Goal: Use online tool/utility: Utilize a website feature to perform a specific function

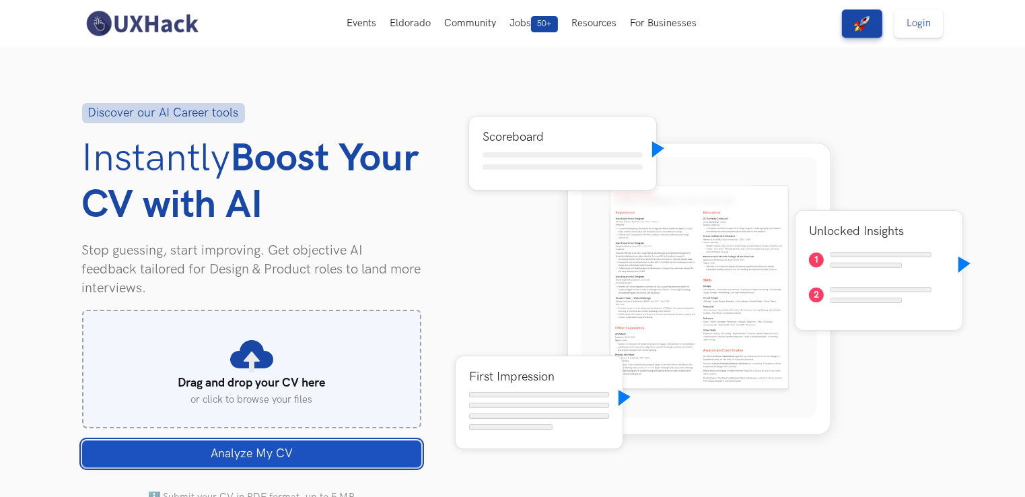
click at [353, 459] on button "Analyze My CV Loading" at bounding box center [251, 453] width 339 height 27
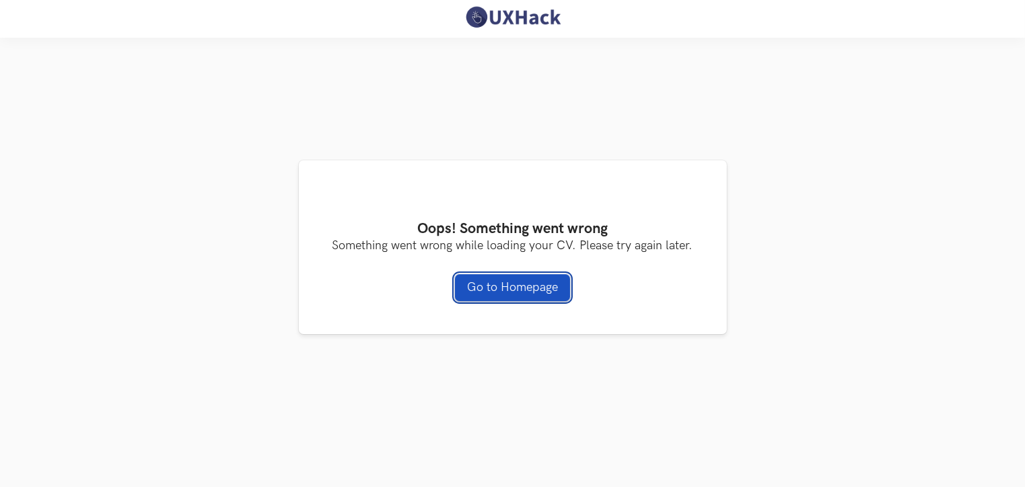
click at [483, 300] on link "Go to Homepage" at bounding box center [512, 287] width 115 height 27
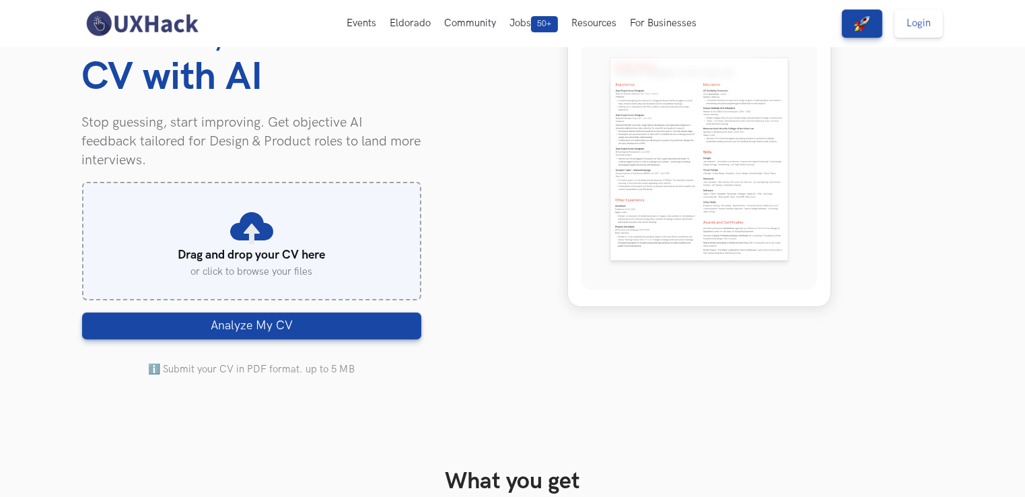
scroll to position [135, 0]
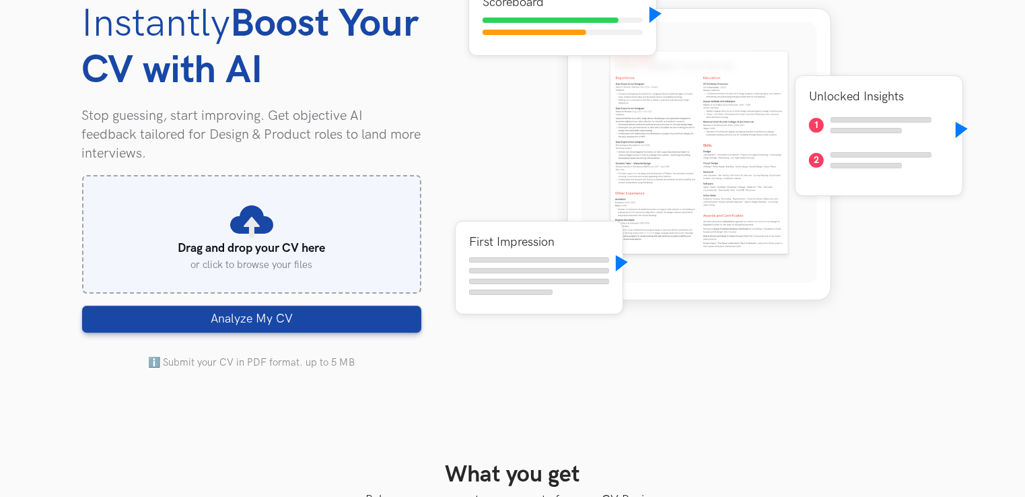
click at [318, 398] on div "Discover our AI Career tools Instantly Boost Your CV with AI Stop guessing, sta…" at bounding box center [512, 170] width 861 height 514
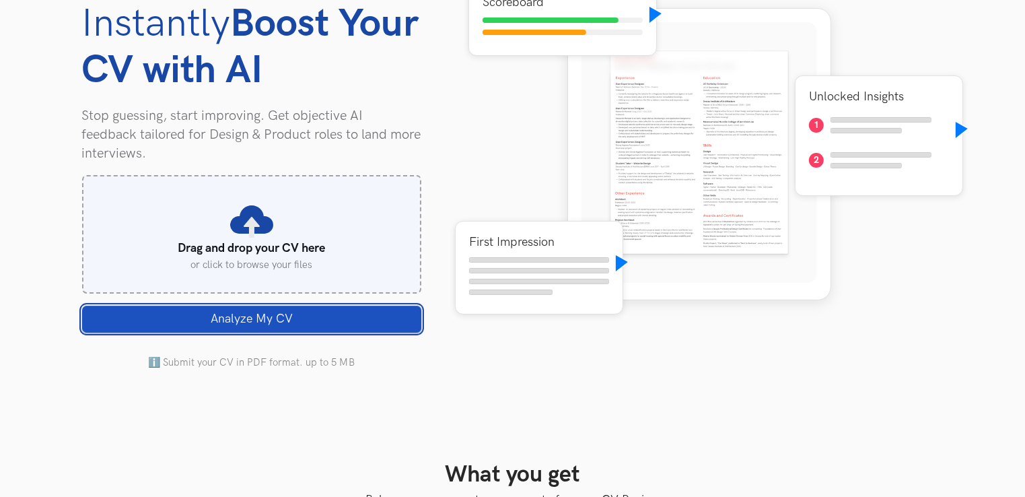
click at [301, 318] on button "Analyze My CV Loading" at bounding box center [251, 319] width 339 height 27
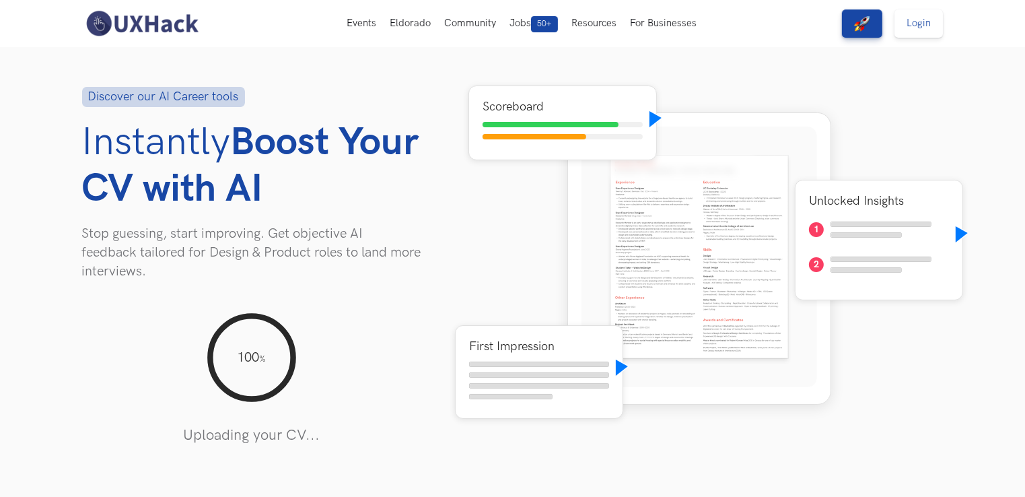
scroll to position [14, 0]
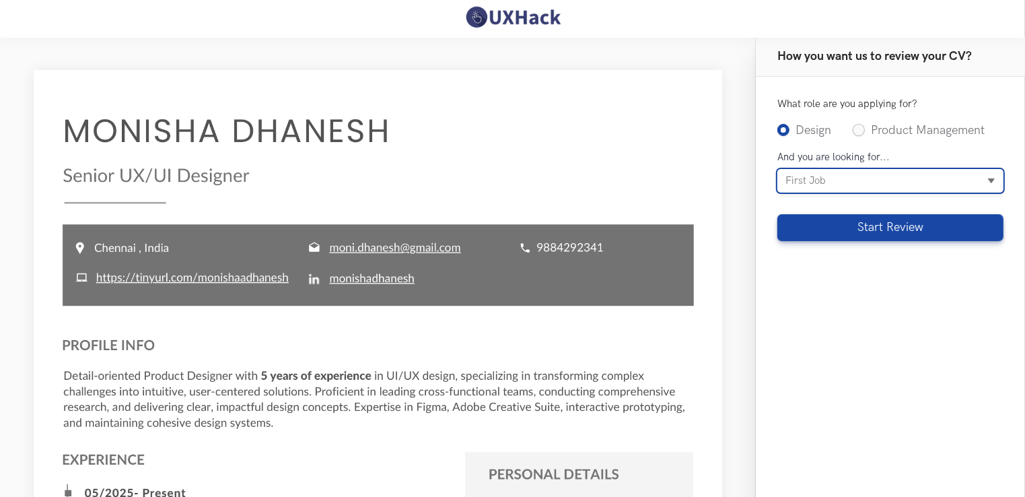
click at [883, 170] on select "[DEMOGRAPHIC_DATA] First Job Career transition To switch to higher or same role" at bounding box center [890, 181] width 226 height 24
select select "switch"
click at [777, 169] on select "[DEMOGRAPHIC_DATA] First Job Career transition To switch to higher or same role" at bounding box center [890, 181] width 226 height 24
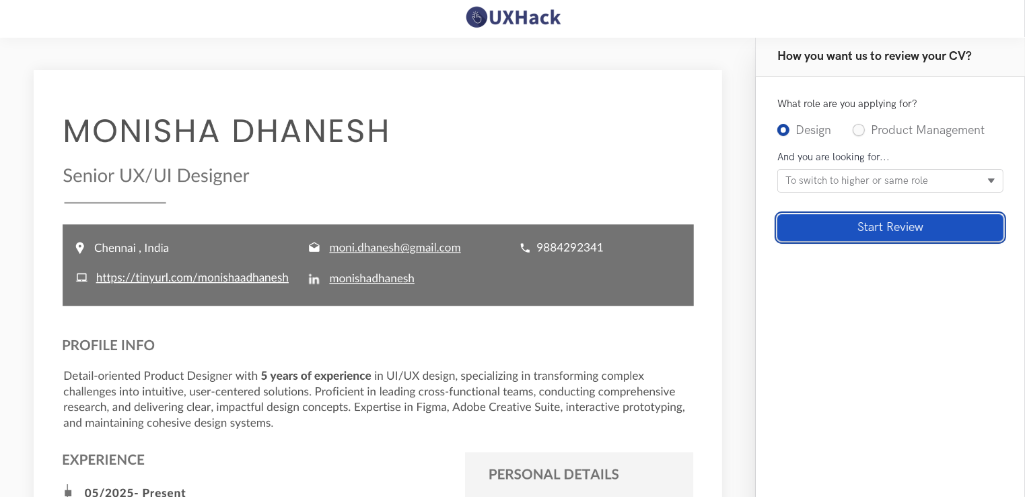
click at [896, 232] on button "Start Review" at bounding box center [890, 227] width 226 height 27
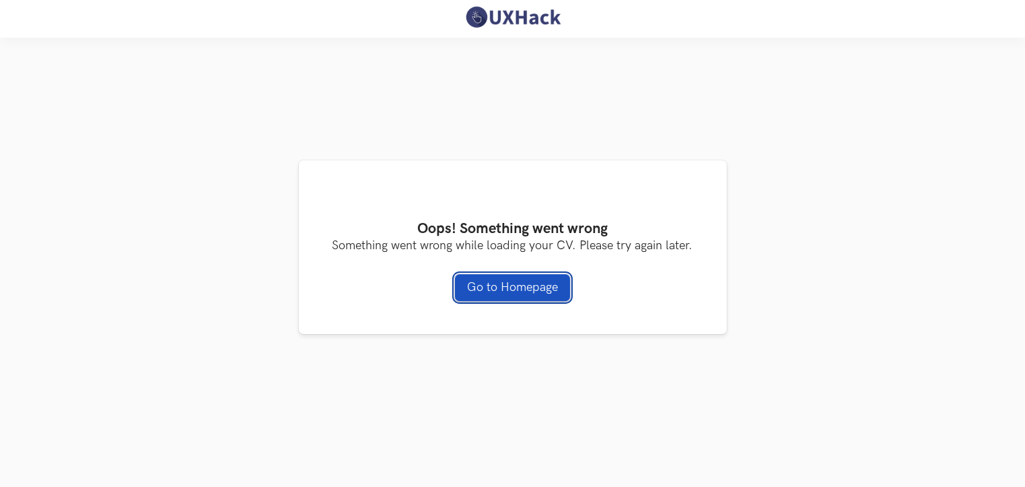
click at [547, 292] on link "Go to Homepage" at bounding box center [512, 287] width 115 height 27
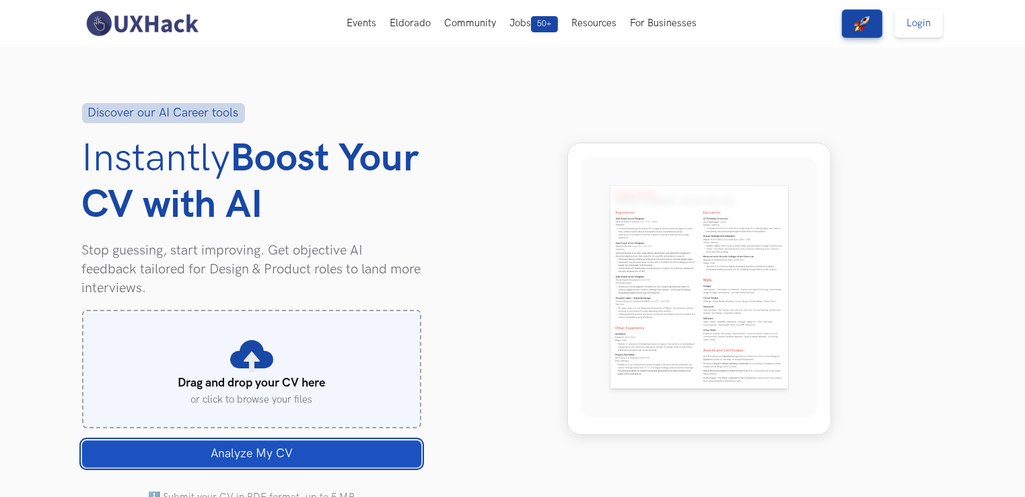
click at [227, 450] on span "Analyze My CV" at bounding box center [252, 453] width 82 height 15
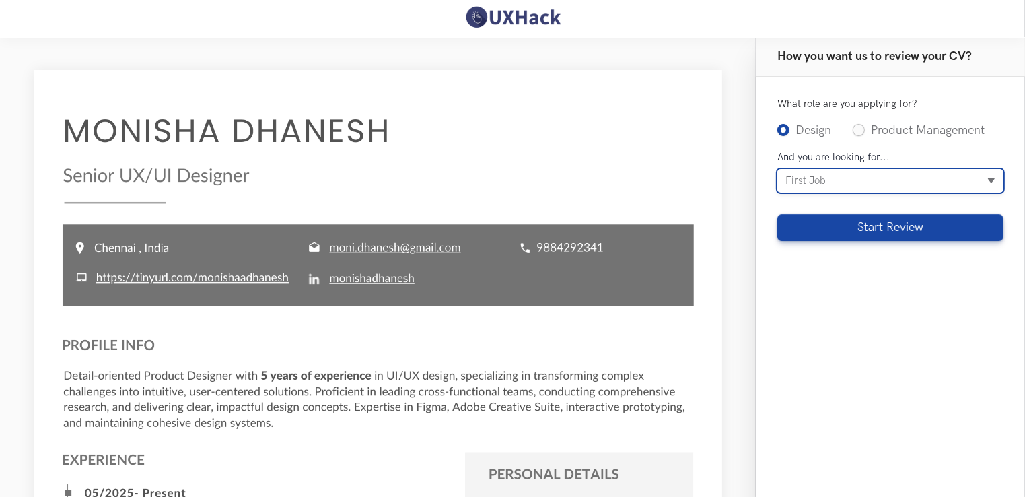
click at [888, 172] on select "[DEMOGRAPHIC_DATA] First Job Career transition To switch to higher or same role" at bounding box center [890, 181] width 226 height 24
click at [777, 169] on select "[DEMOGRAPHIC_DATA] First Job Career transition To switch to higher or same role" at bounding box center [890, 181] width 226 height 24
click at [902, 182] on select "[DEMOGRAPHIC_DATA] First Job Career transition To switch to higher or same role" at bounding box center [890, 181] width 226 height 24
select select "switch"
click at [777, 169] on select "Internship First Job Career transition To switch to higher or same role" at bounding box center [890, 181] width 226 height 24
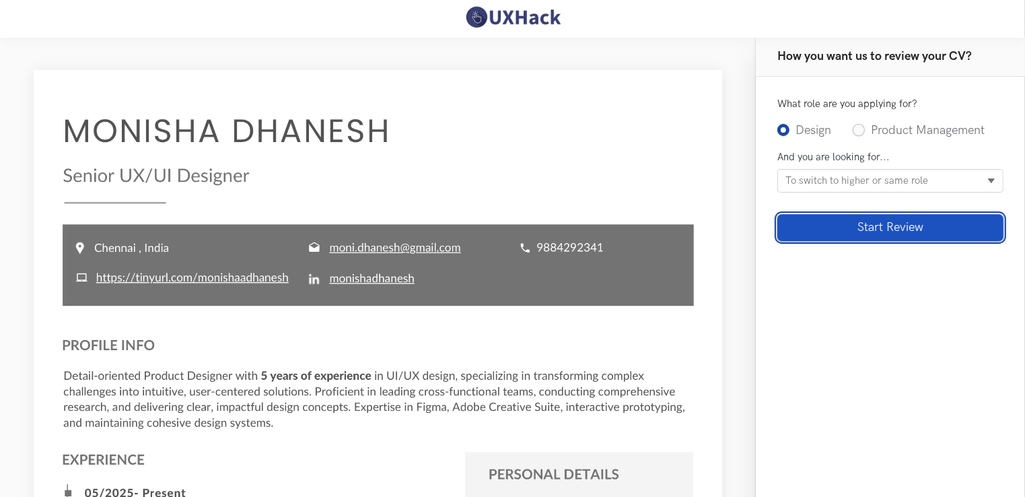
click at [922, 227] on button "Start Review" at bounding box center [890, 227] width 226 height 27
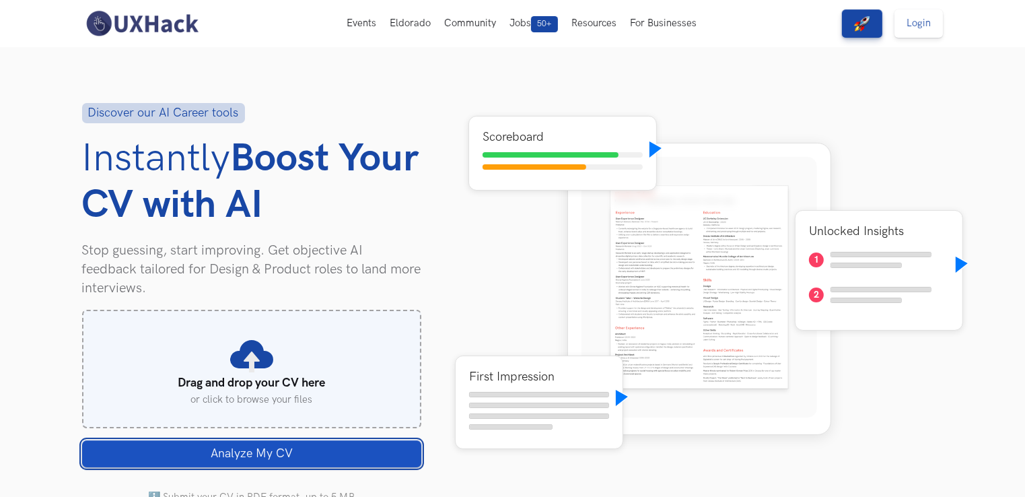
click at [291, 454] on span "Analyze My CV" at bounding box center [252, 453] width 82 height 15
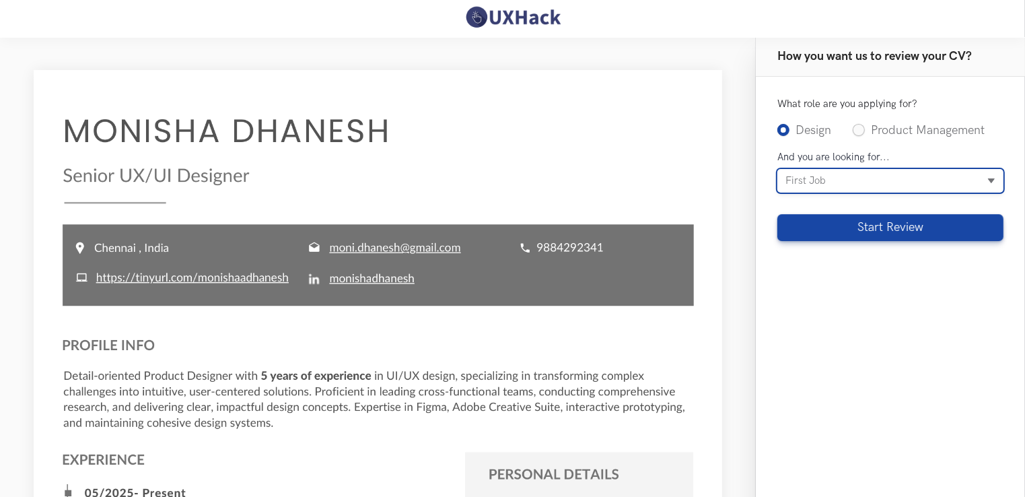
click at [815, 181] on select "[DEMOGRAPHIC_DATA] First Job Career transition To switch to higher or same role" at bounding box center [890, 181] width 226 height 24
select select "switch"
click at [777, 169] on select "Internship First Job Career transition To switch to higher or same role" at bounding box center [890, 181] width 226 height 24
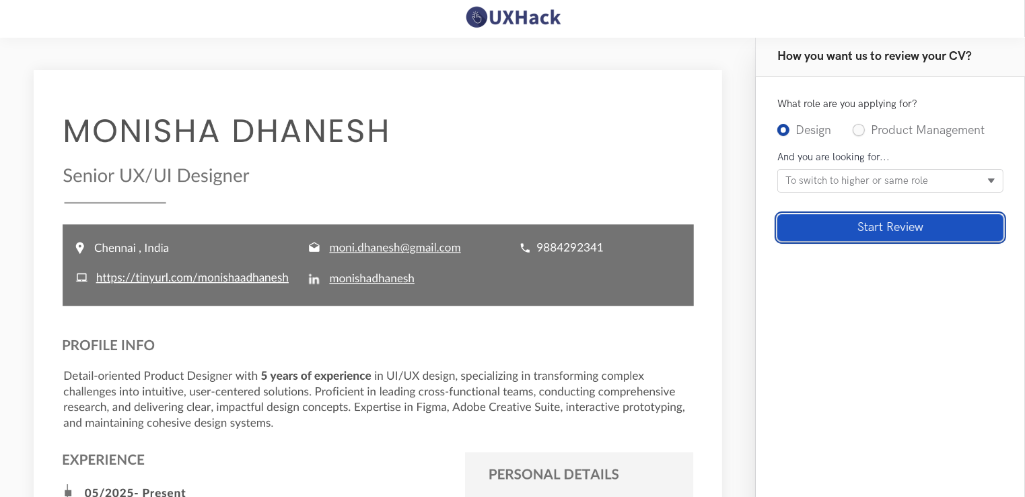
click at [877, 234] on button "Start Review" at bounding box center [890, 227] width 226 height 27
